Goal: Communication & Community: Answer question/provide support

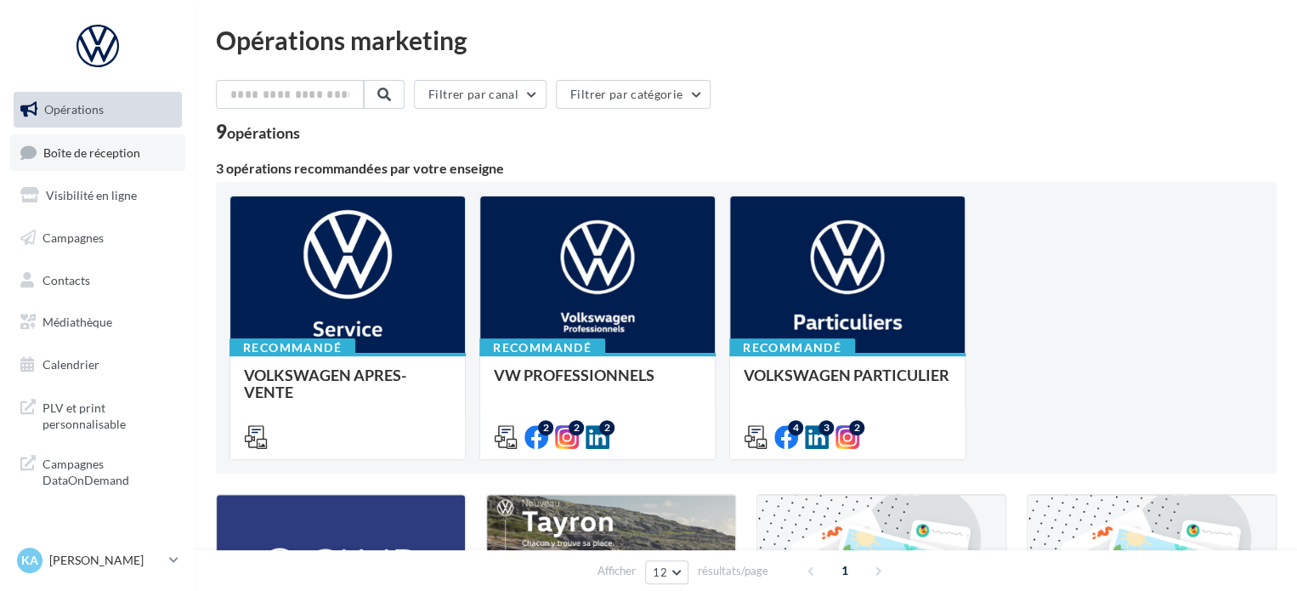
click at [116, 159] on span "Boîte de réception" at bounding box center [91, 152] width 97 height 14
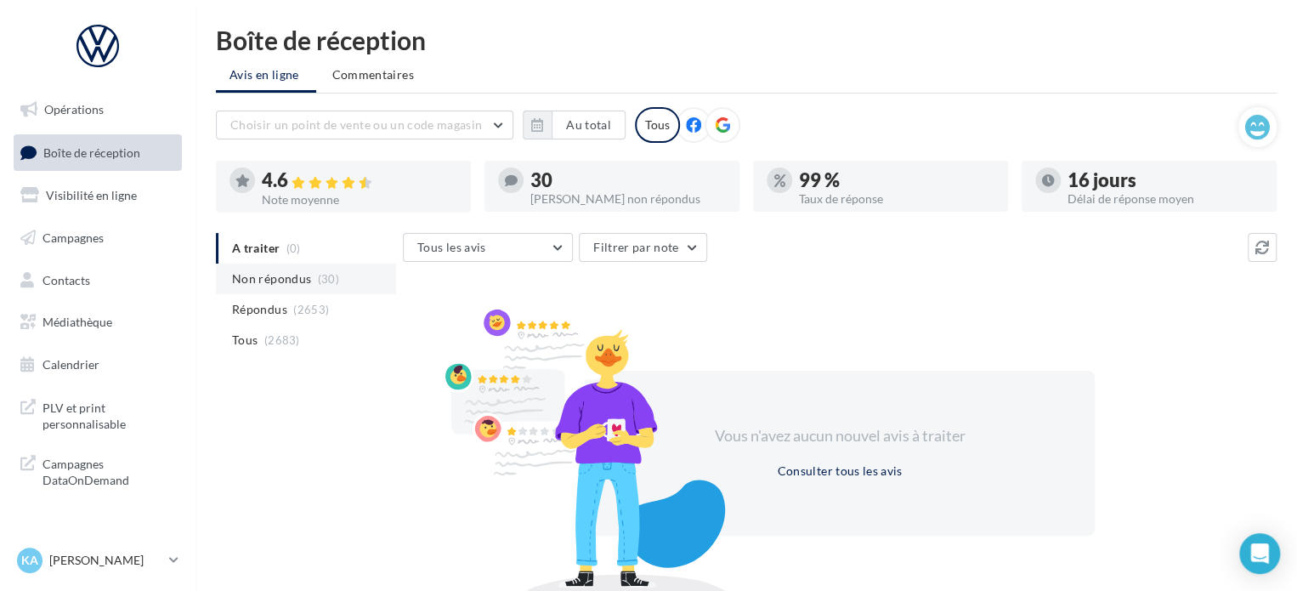
click at [258, 278] on span "Non répondus" at bounding box center [271, 278] width 79 height 17
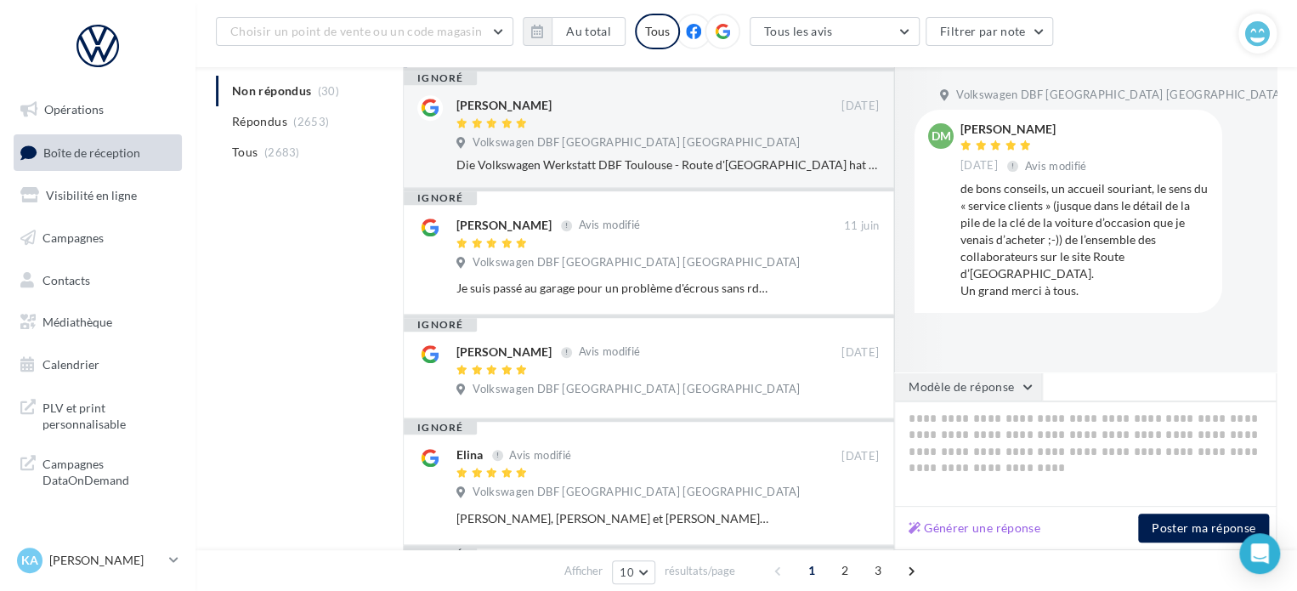
scroll to position [367, 0]
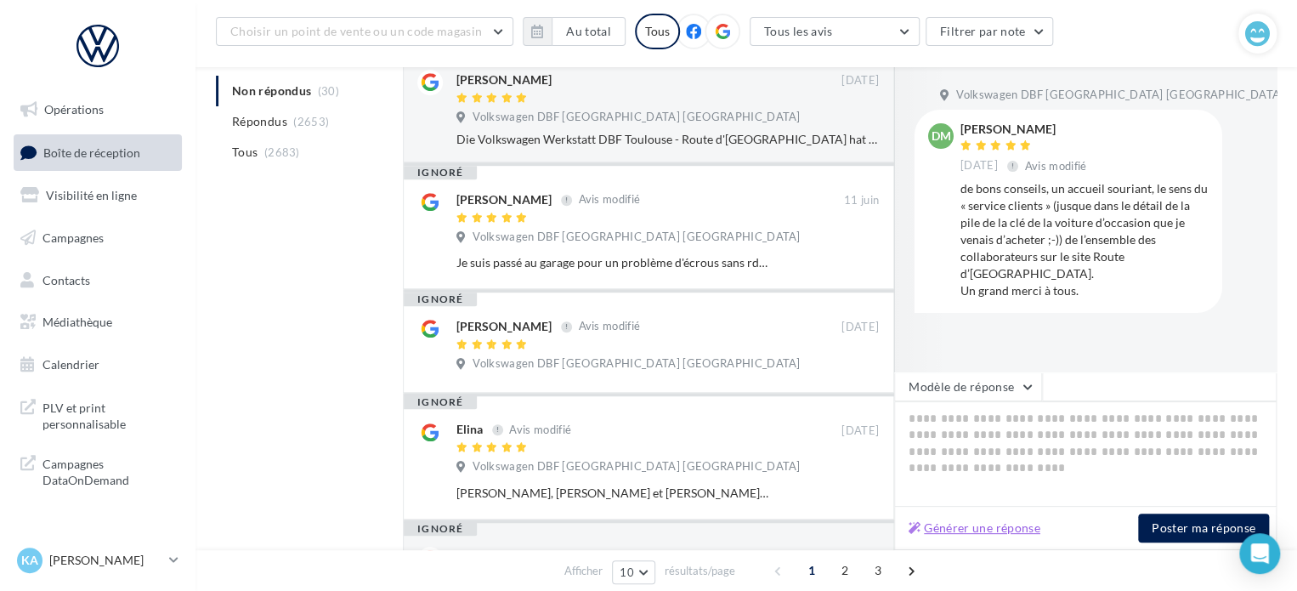
click at [974, 529] on button "Générer une réponse" at bounding box center [974, 528] width 145 height 20
type textarea "**********"
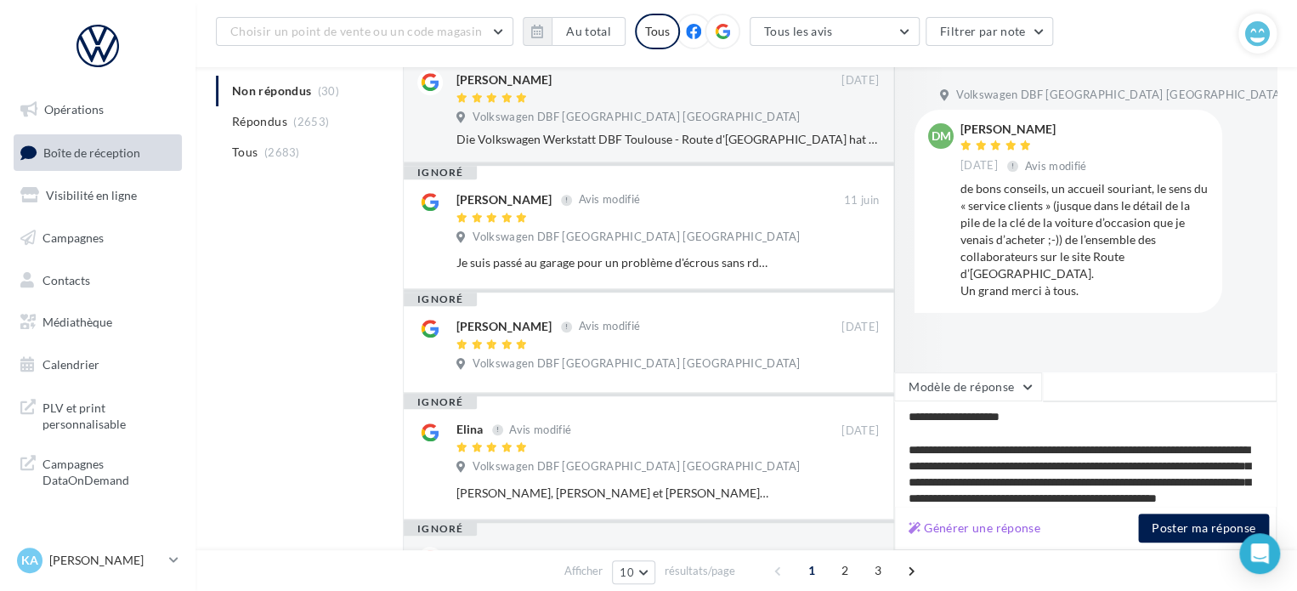
scroll to position [72, 0]
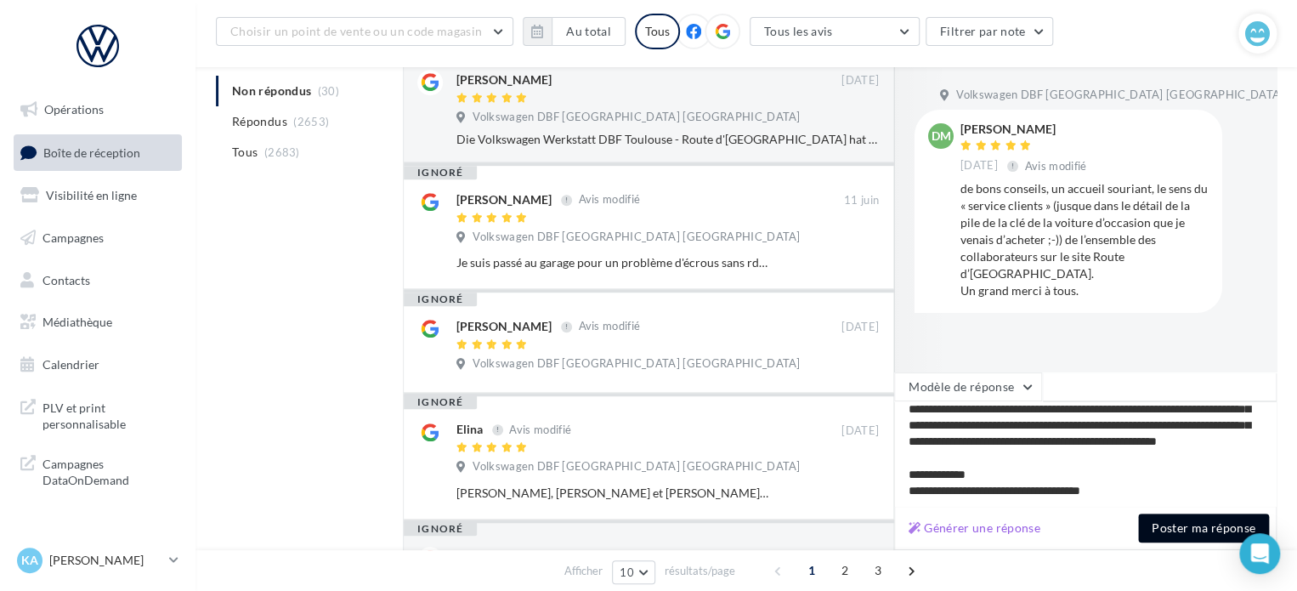
click at [1188, 526] on button "Poster ma réponse" at bounding box center [1203, 527] width 131 height 29
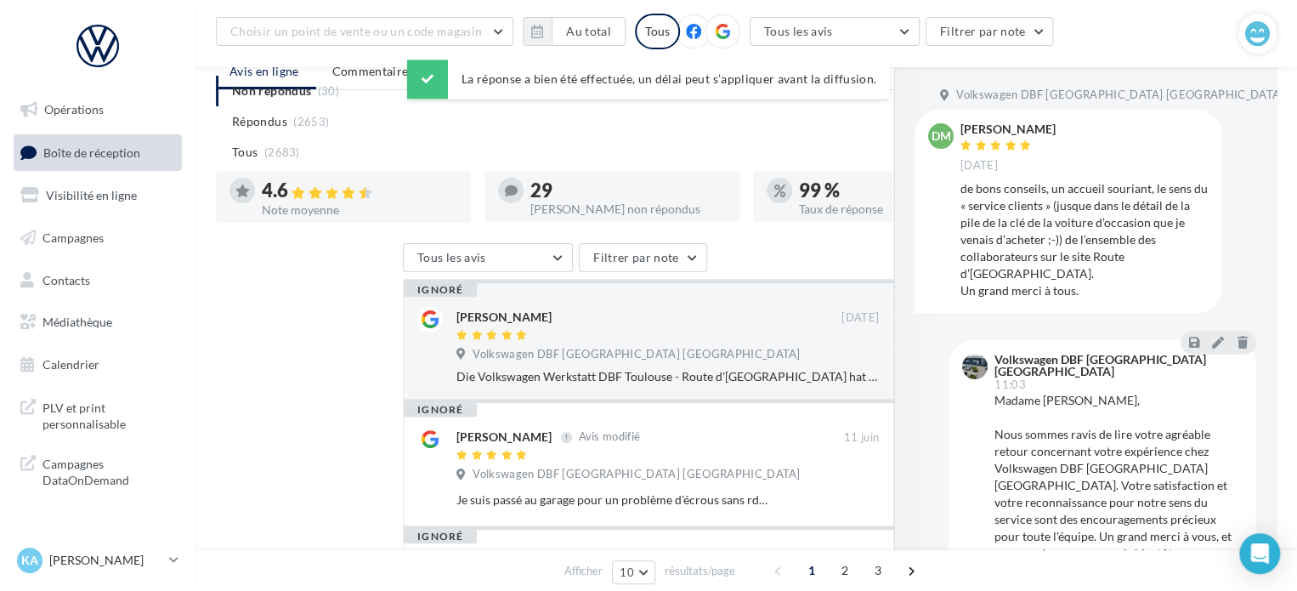
scroll to position [0, 0]
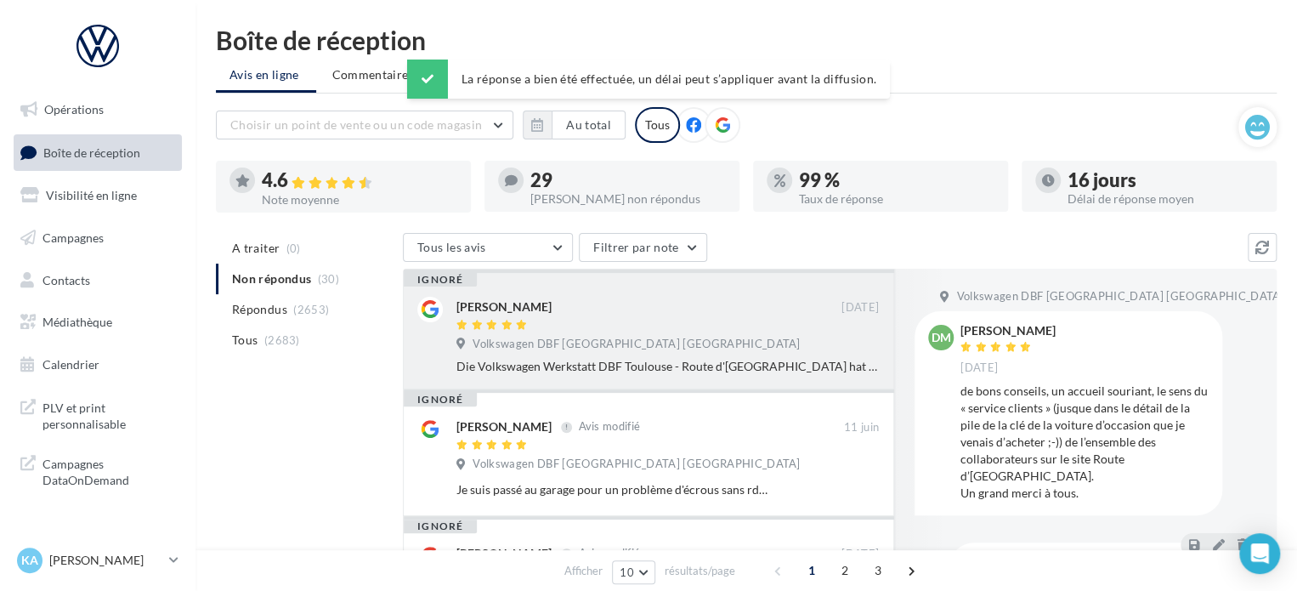
click at [738, 353] on div "Volkswagen DBF [GEOGRAPHIC_DATA] [GEOGRAPHIC_DATA]" at bounding box center [667, 346] width 422 height 19
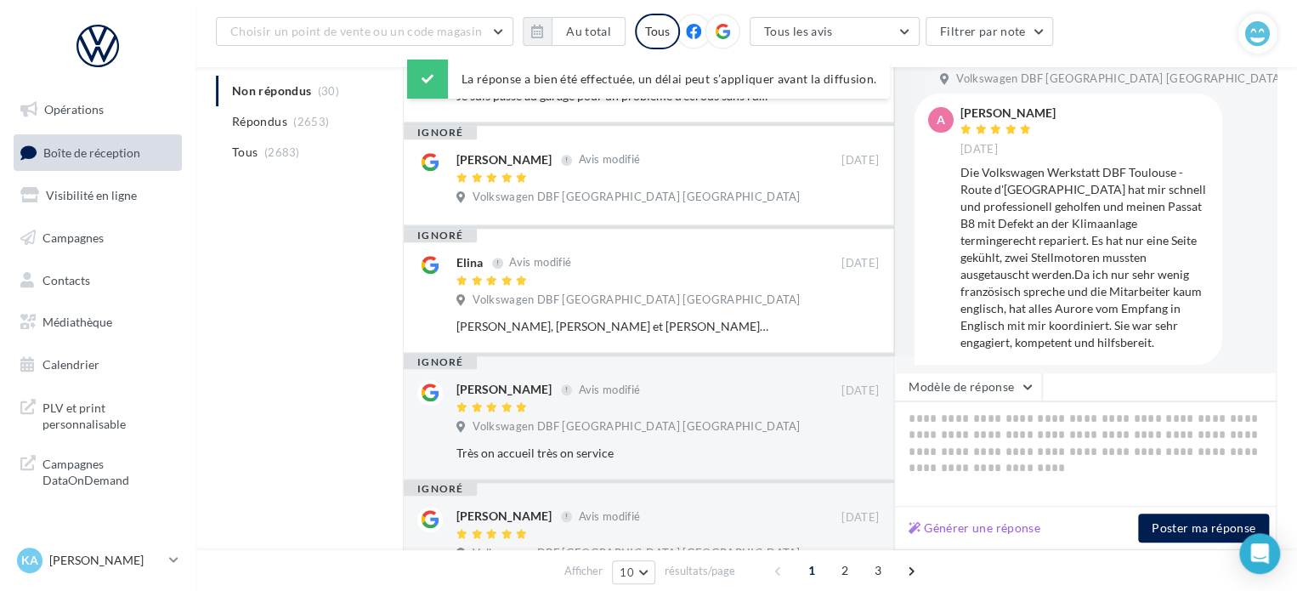
scroll to position [439, 0]
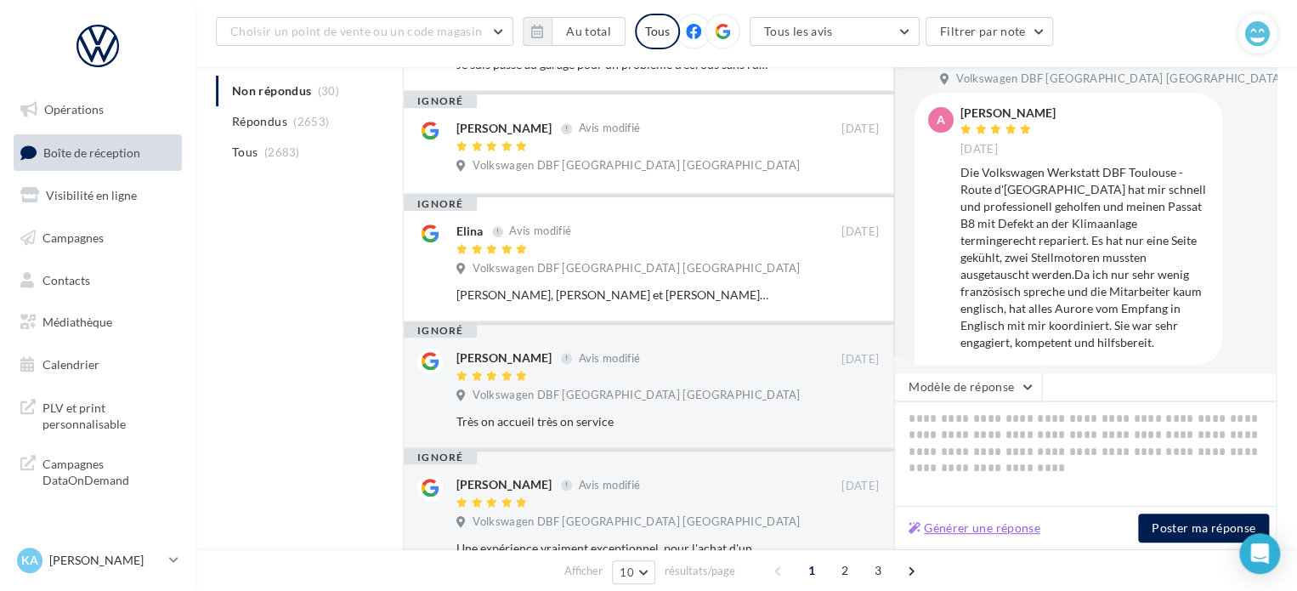
click at [999, 526] on button "Générer une réponse" at bounding box center [974, 528] width 145 height 20
type textarea "**********"
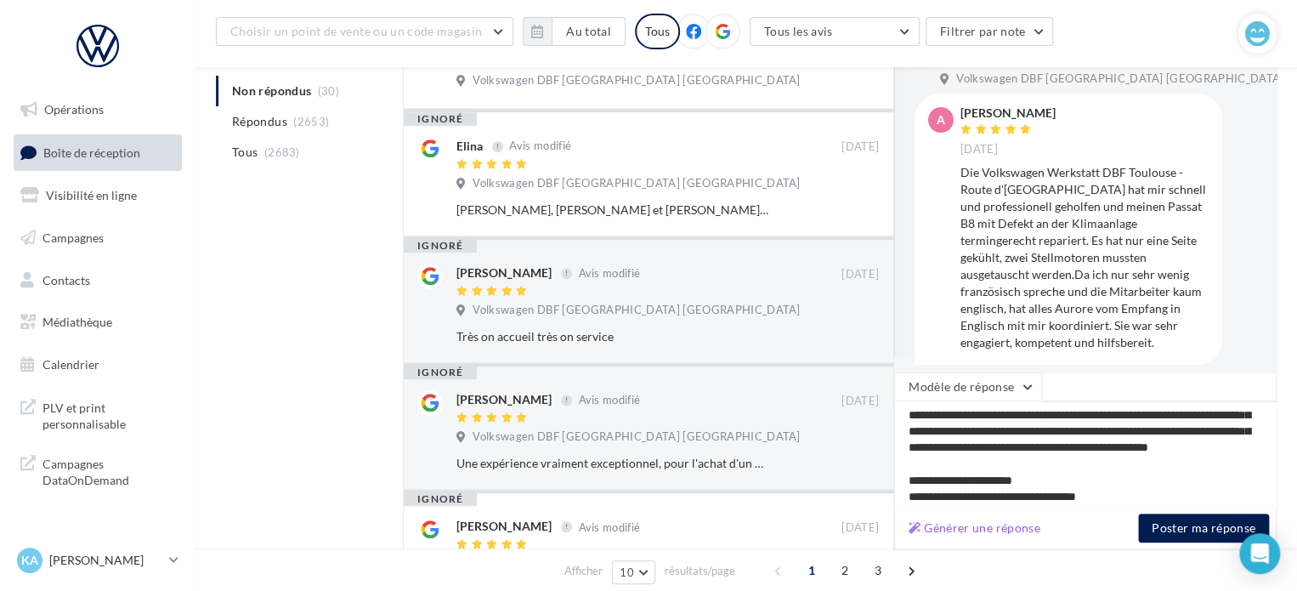
scroll to position [72, 0]
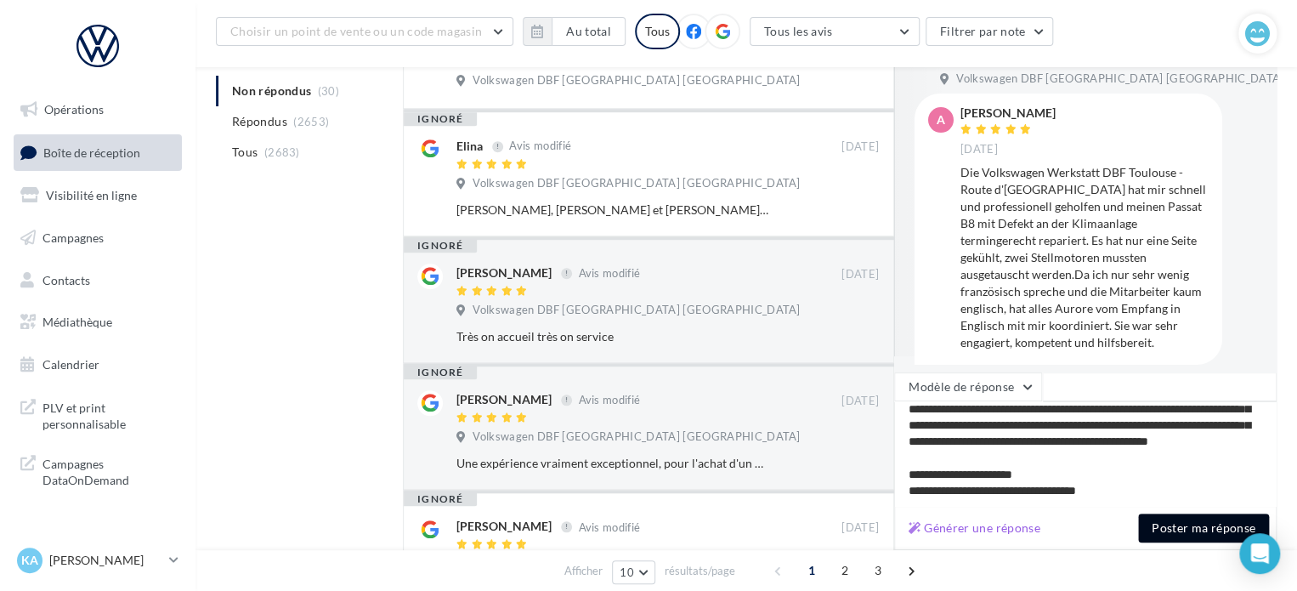
click at [1167, 523] on button "Poster ma réponse" at bounding box center [1203, 527] width 131 height 29
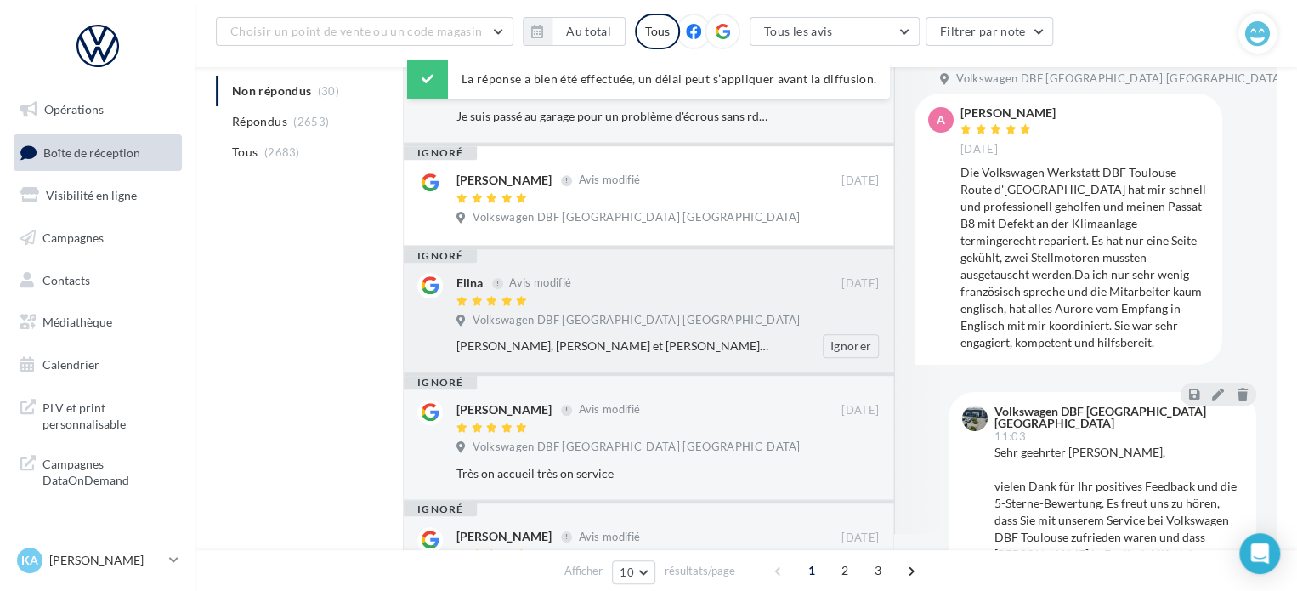
scroll to position [12, 0]
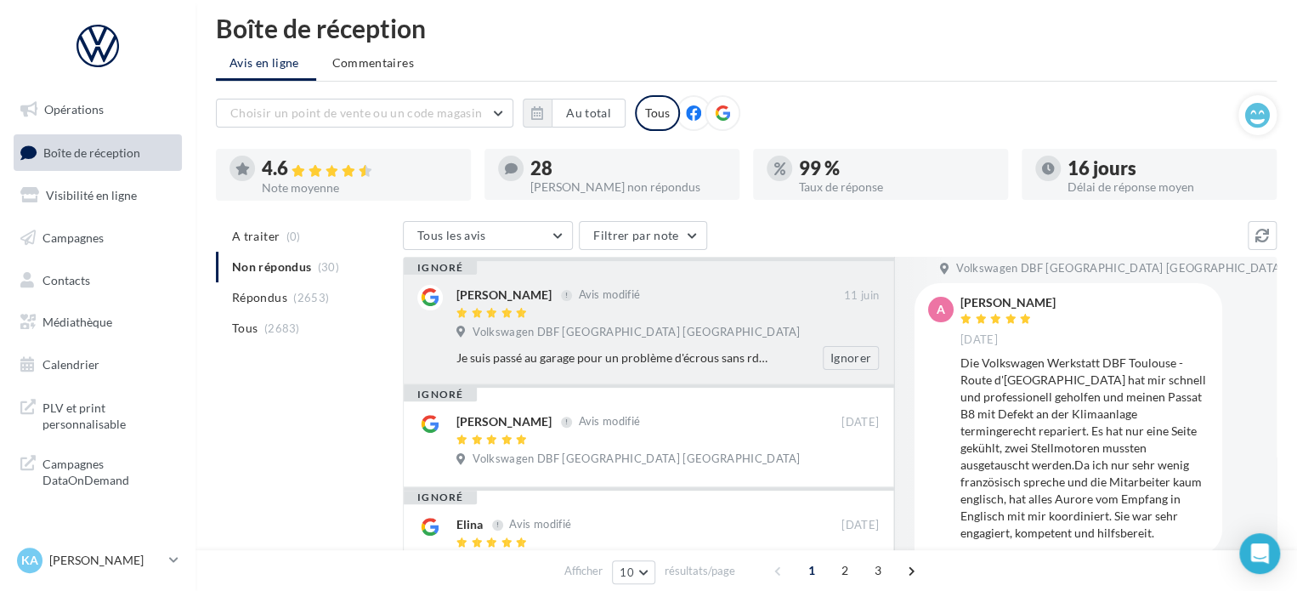
click at [565, 334] on span "Volkswagen DBF [GEOGRAPHIC_DATA] [GEOGRAPHIC_DATA]" at bounding box center [636, 332] width 327 height 15
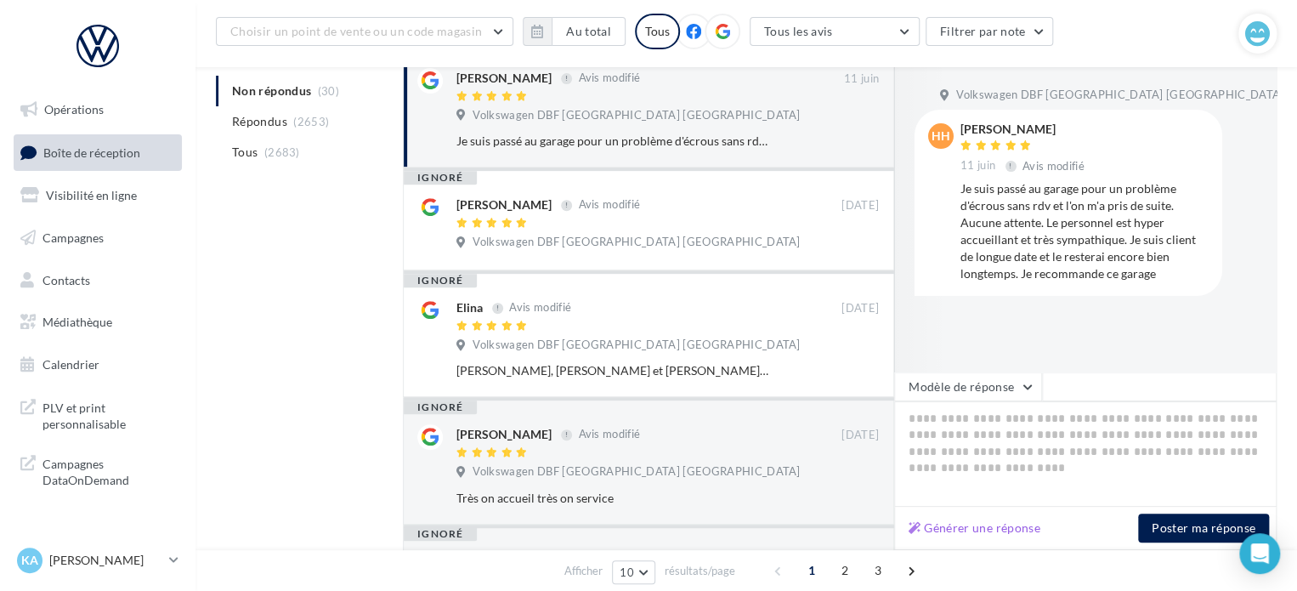
scroll to position [267, 0]
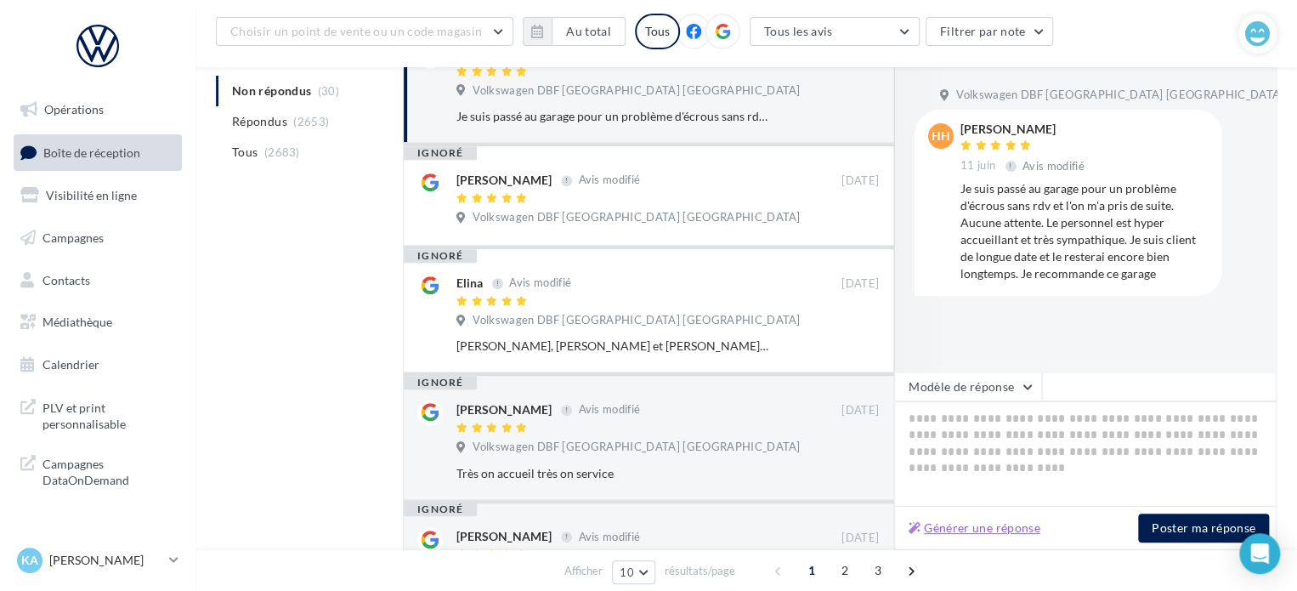
click at [963, 524] on button "Générer une réponse" at bounding box center [974, 528] width 145 height 20
type textarea "**********"
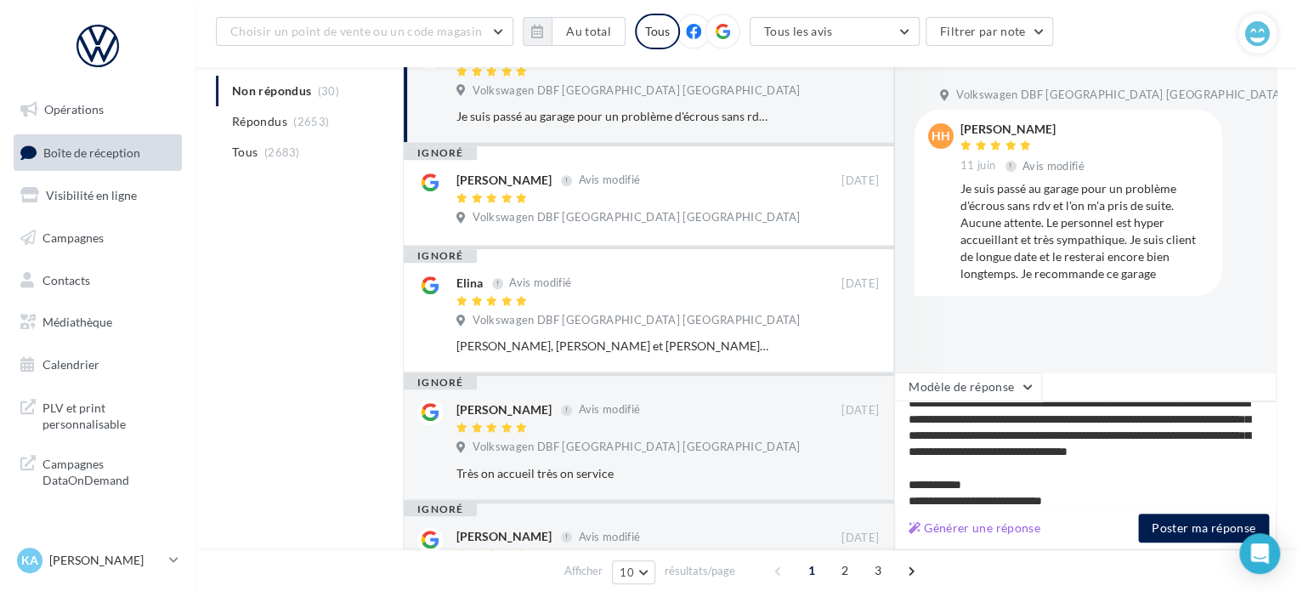
scroll to position [72, 0]
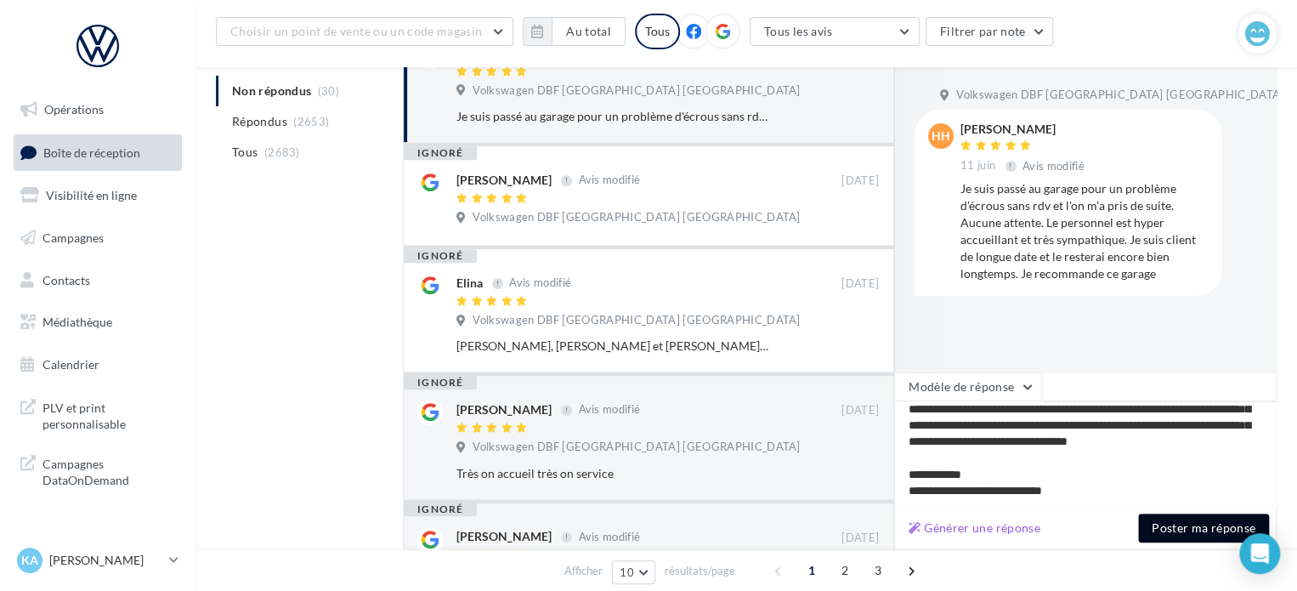
click at [1188, 529] on button "Poster ma réponse" at bounding box center [1203, 527] width 131 height 29
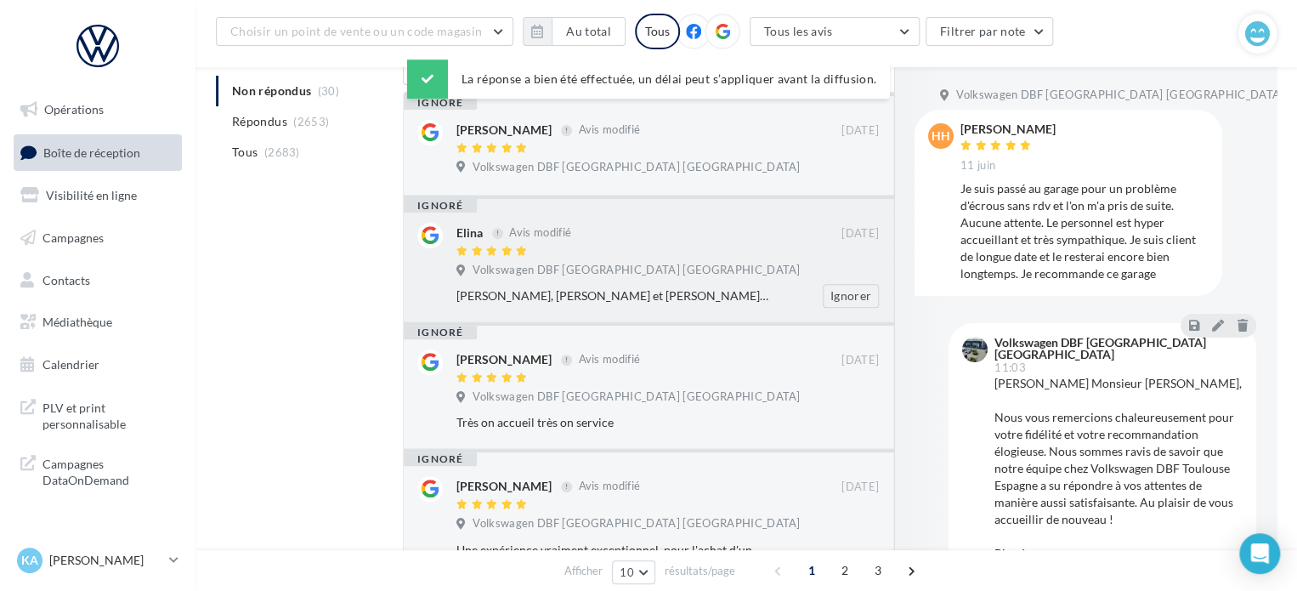
scroll to position [96, 0]
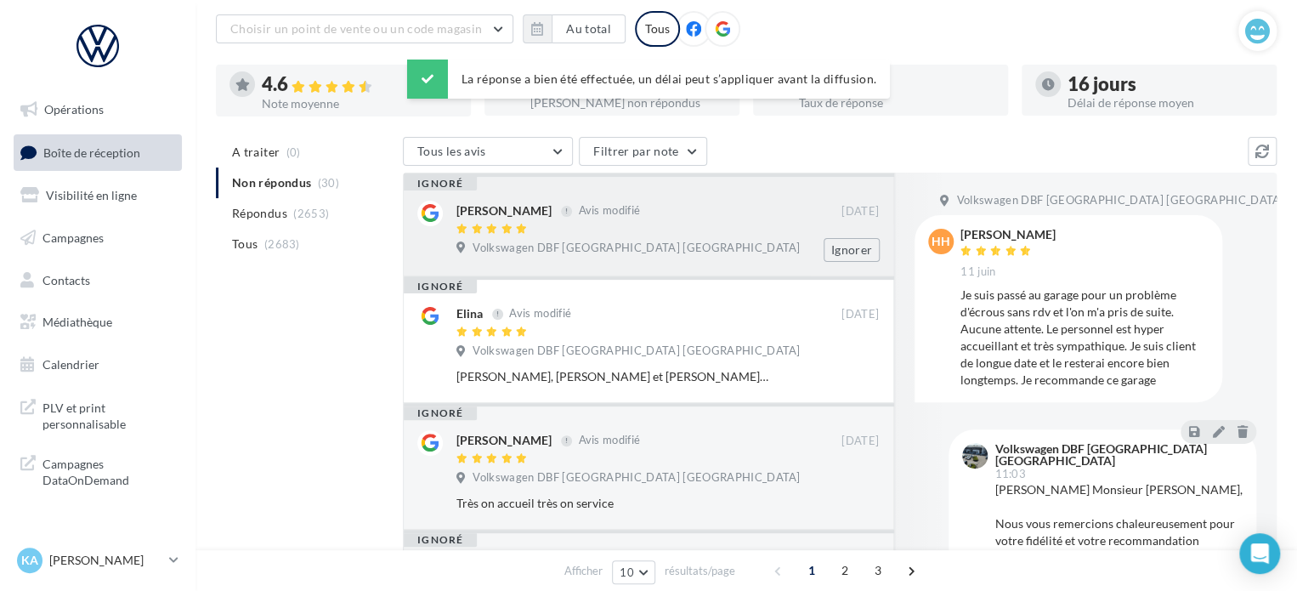
click at [650, 207] on div "[PERSON_NAME] Avis modifié" at bounding box center [648, 210] width 385 height 18
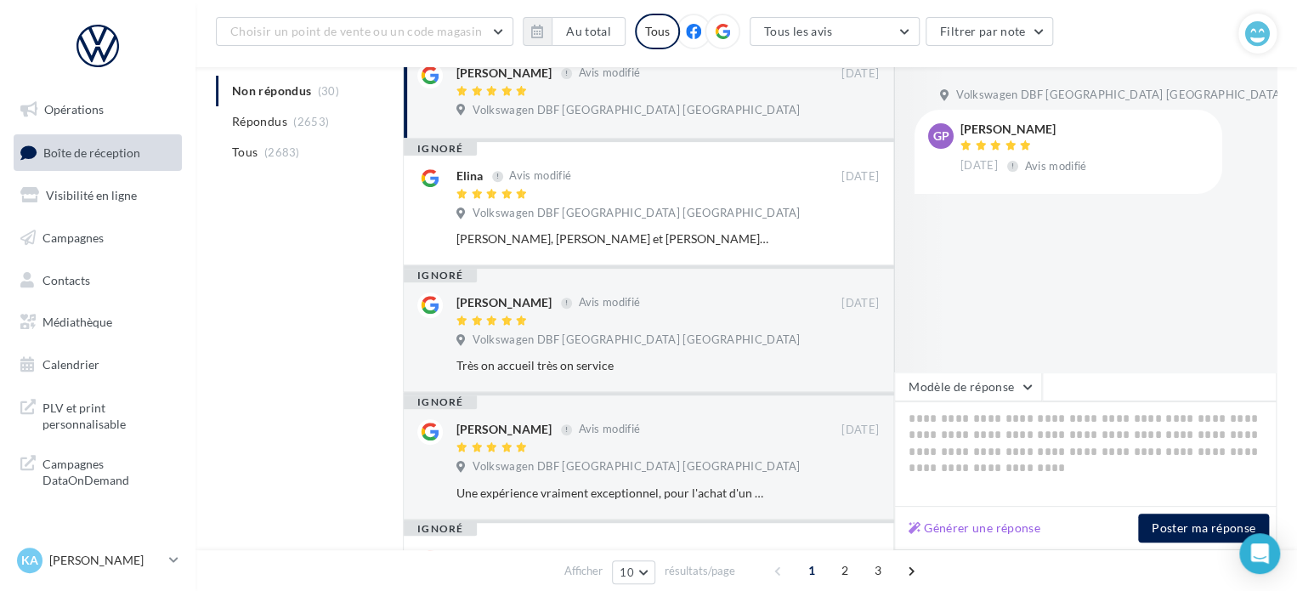
scroll to position [351, 0]
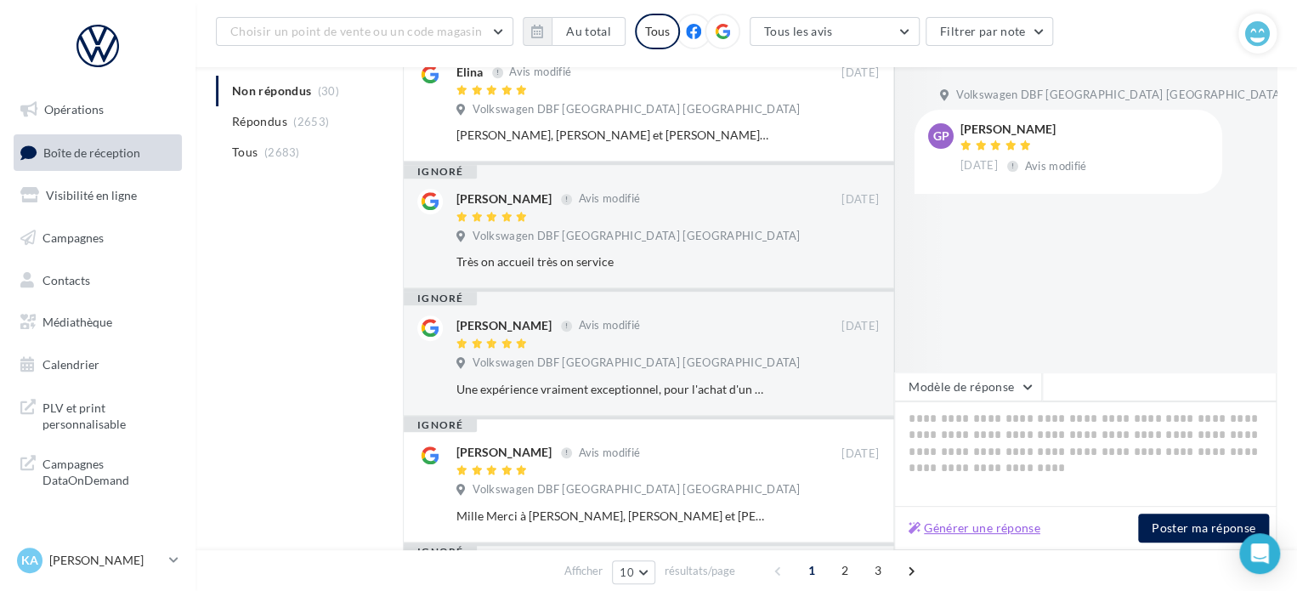
click at [966, 525] on button "Générer une réponse" at bounding box center [974, 528] width 145 height 20
type textarea "**********"
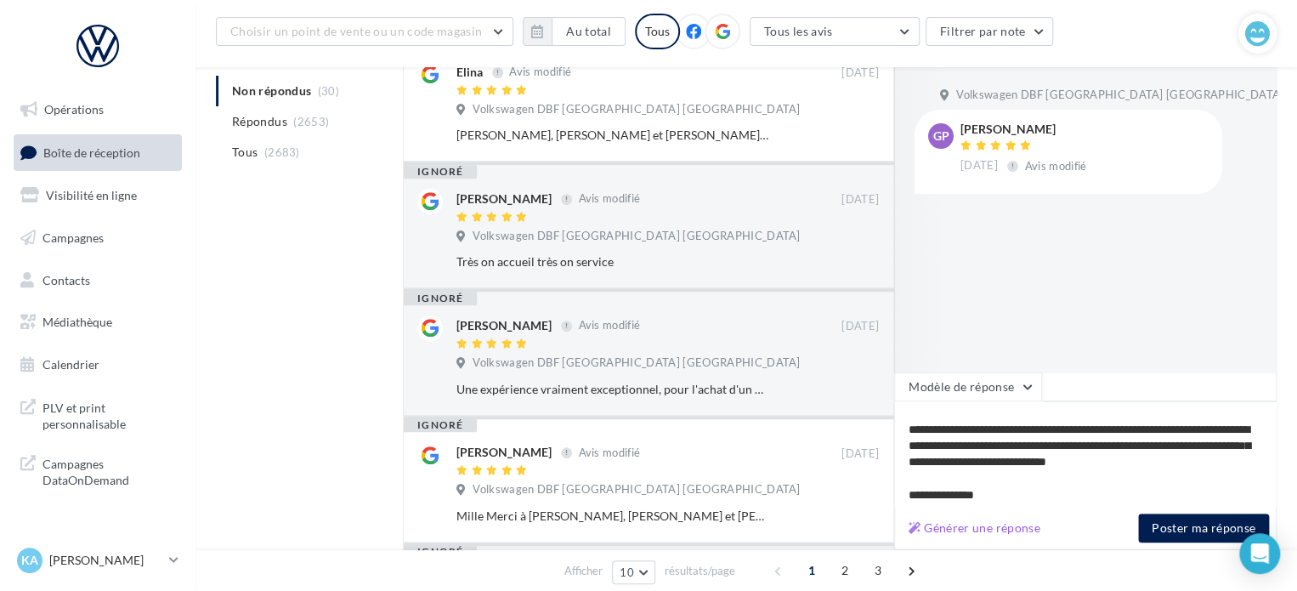
scroll to position [40, 0]
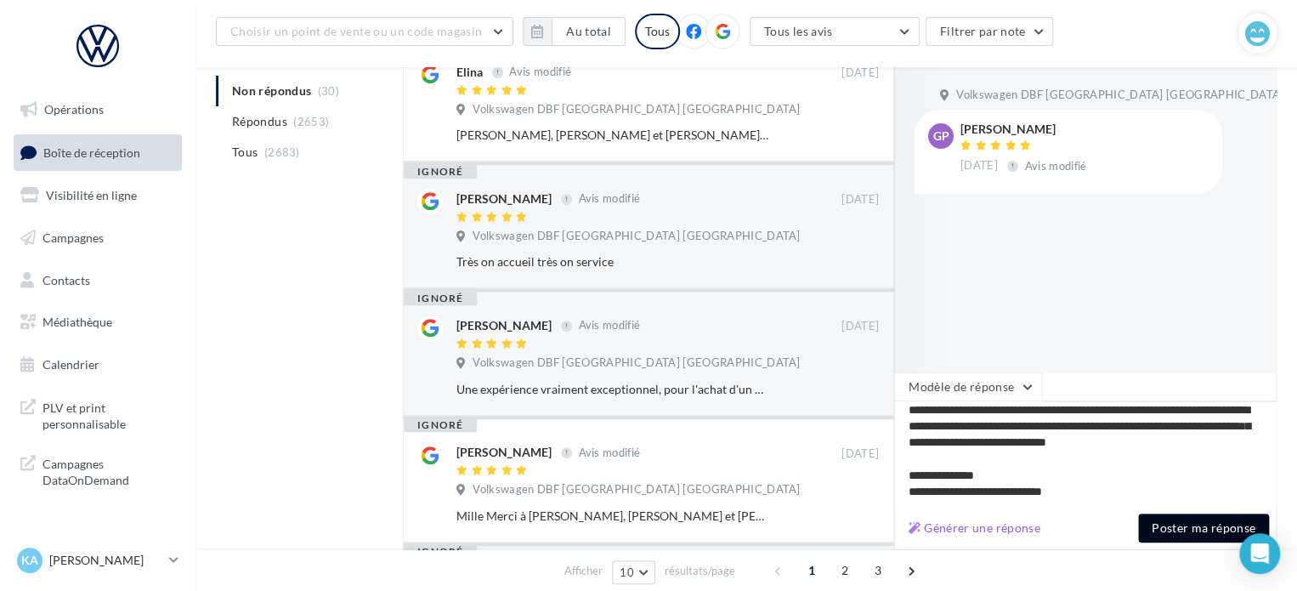
click at [1171, 522] on button "Poster ma réponse" at bounding box center [1203, 527] width 131 height 29
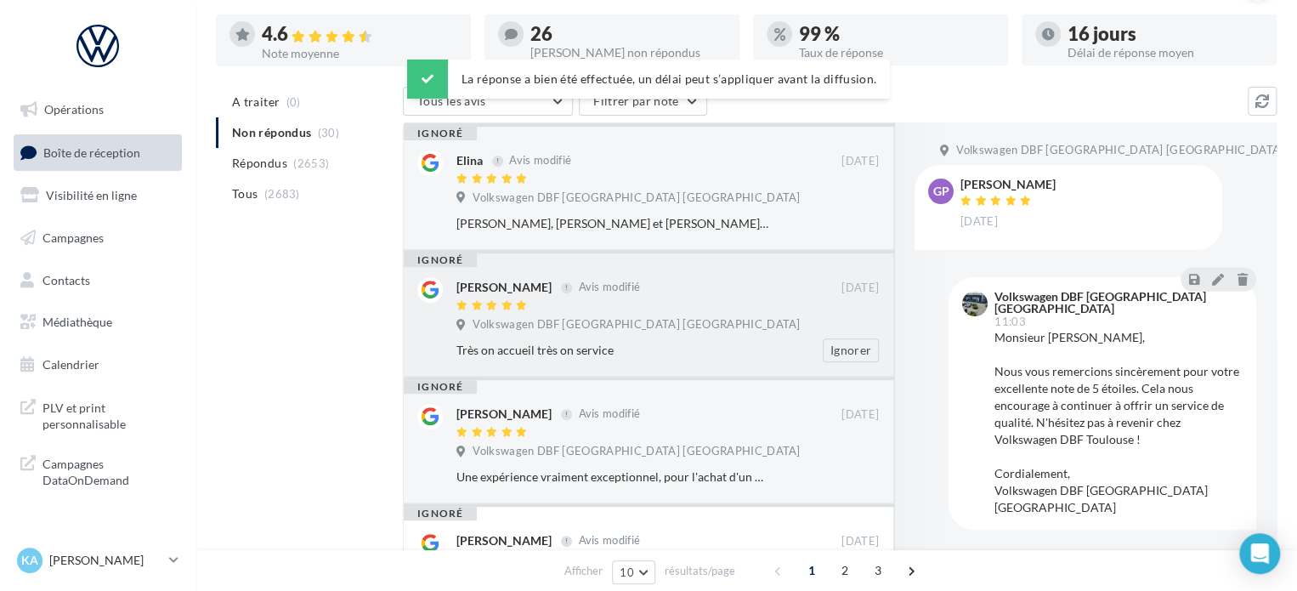
scroll to position [95, 0]
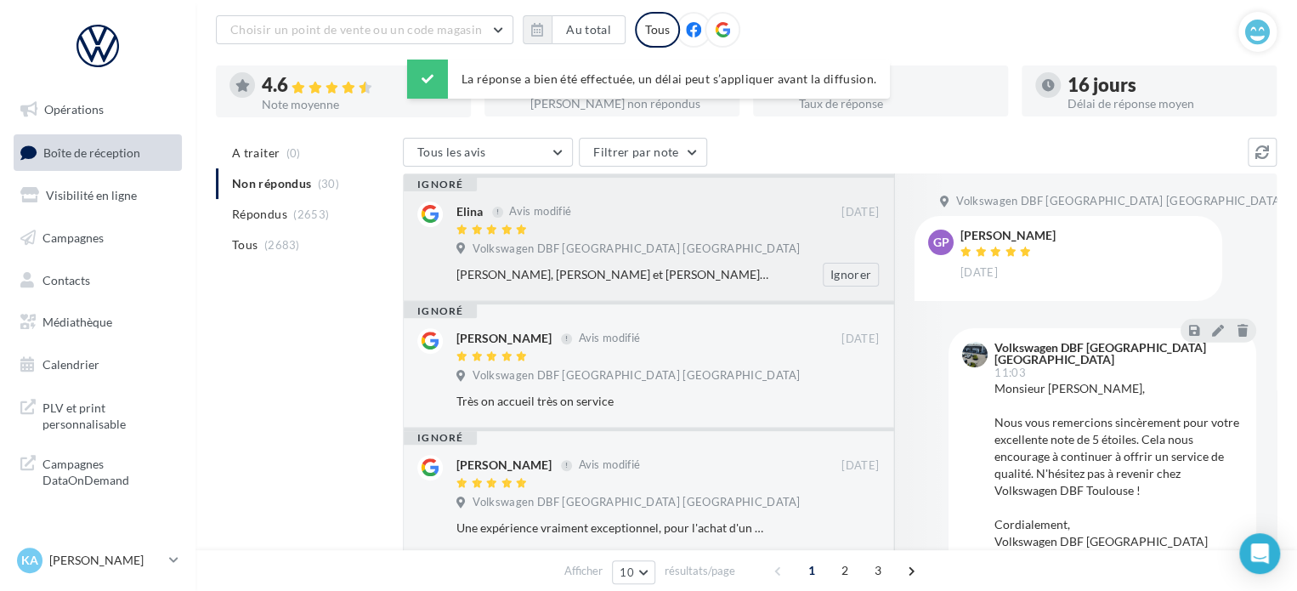
click at [653, 237] on div at bounding box center [648, 231] width 385 height 14
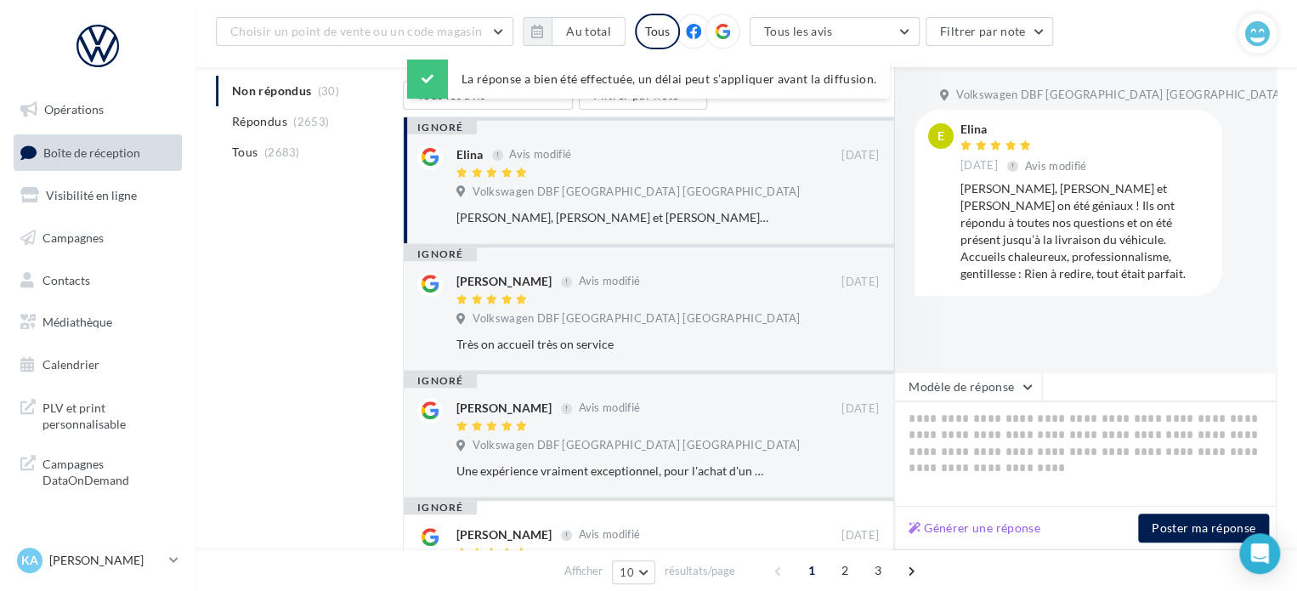
scroll to position [265, 0]
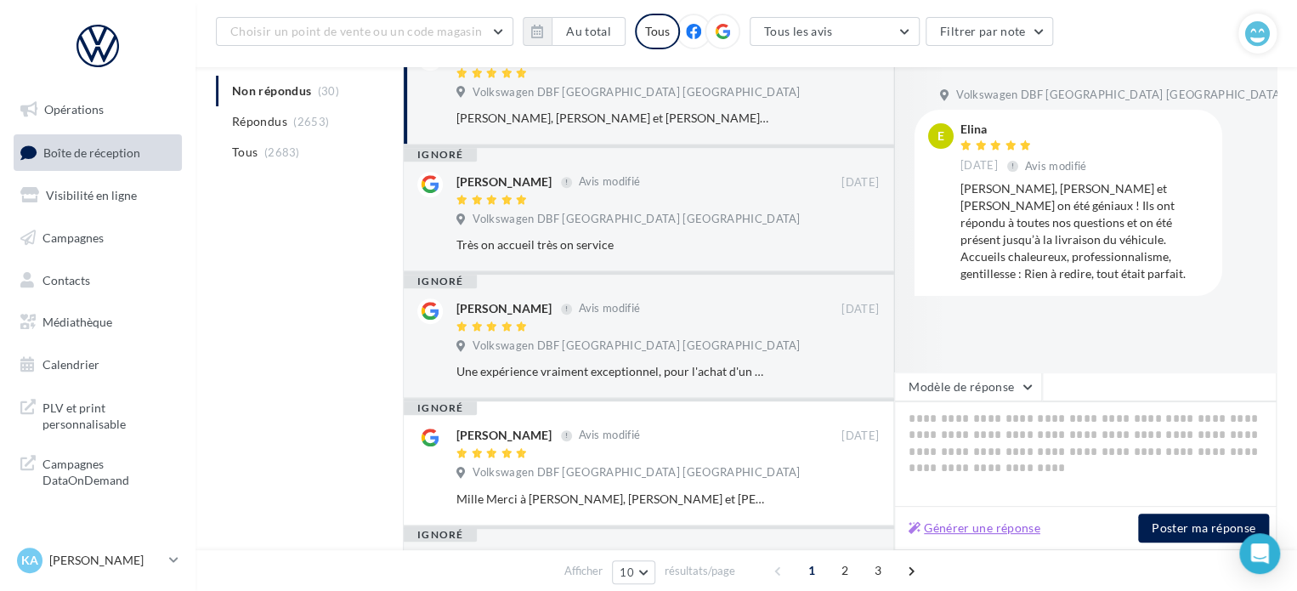
click at [991, 536] on button "Générer une réponse" at bounding box center [974, 528] width 145 height 20
type textarea "**********"
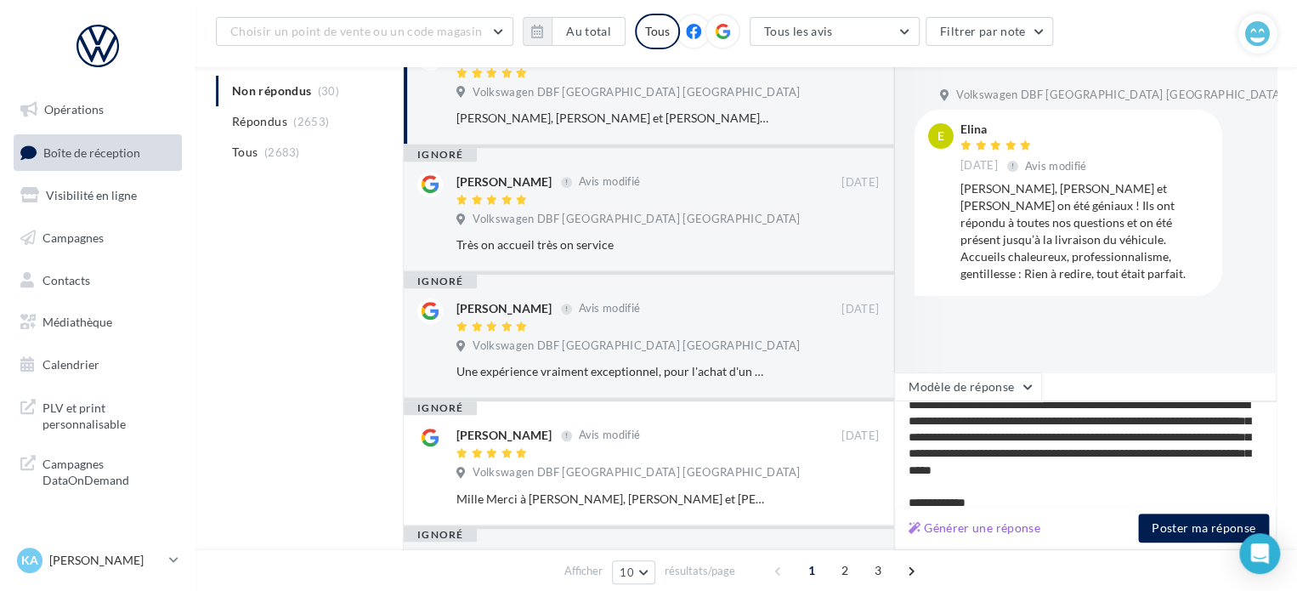
scroll to position [88, 0]
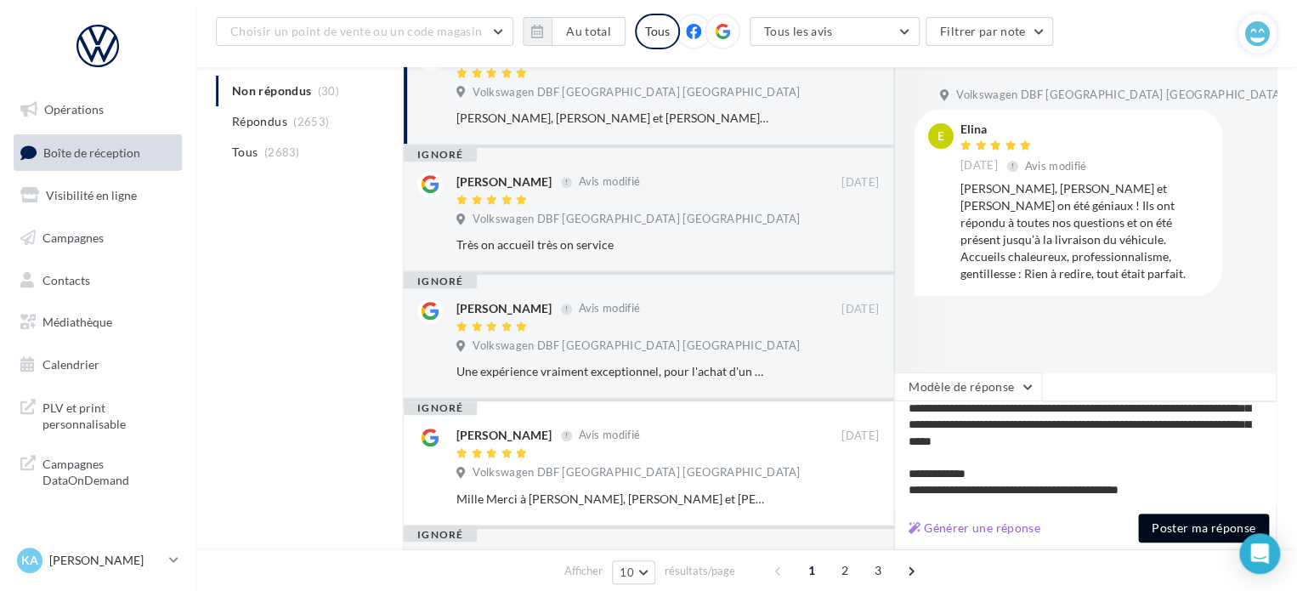
click at [1191, 529] on button "Poster ma réponse" at bounding box center [1203, 527] width 131 height 29
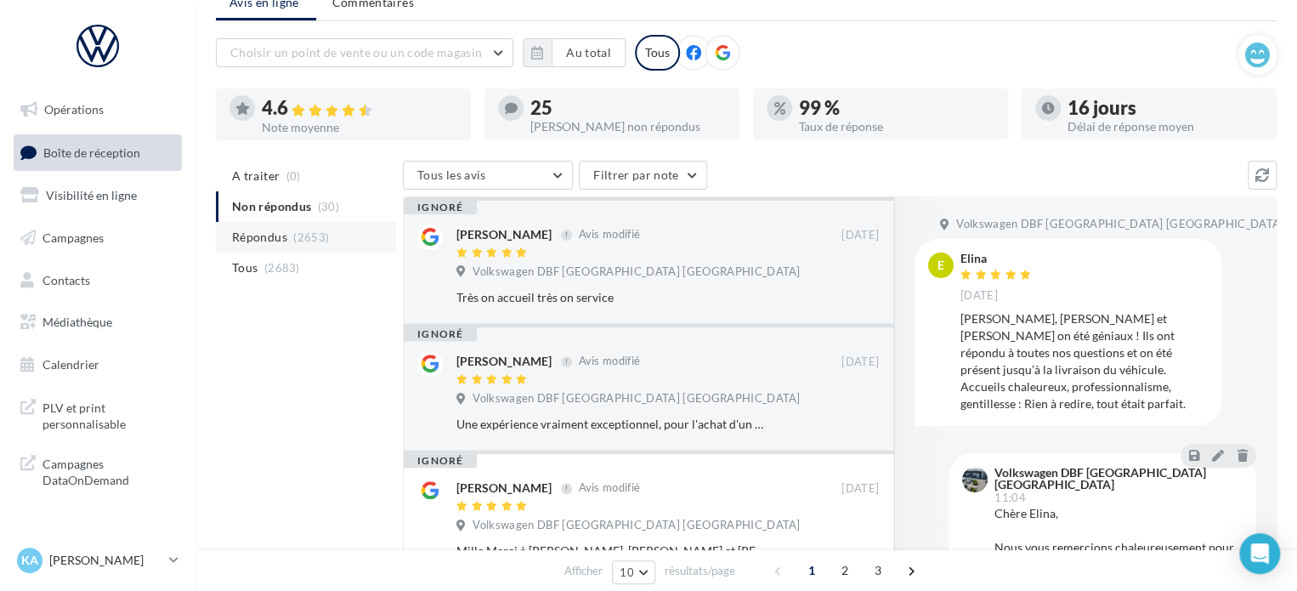
scroll to position [0, 0]
